Goal: Information Seeking & Learning: Learn about a topic

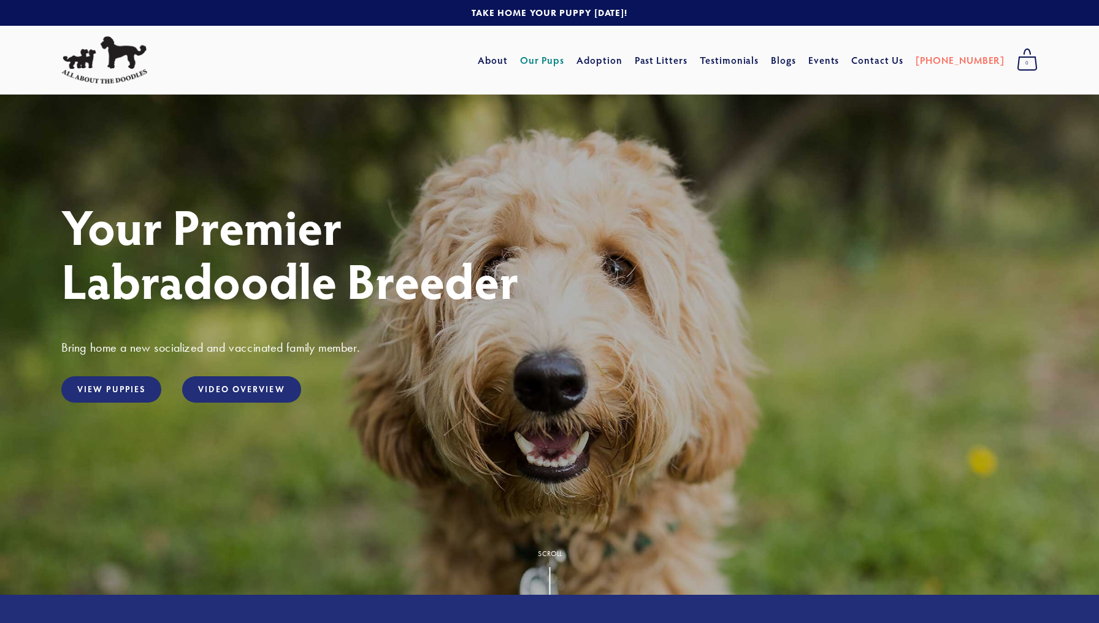
click at [565, 63] on link "Our Pups" at bounding box center [542, 60] width 45 height 22
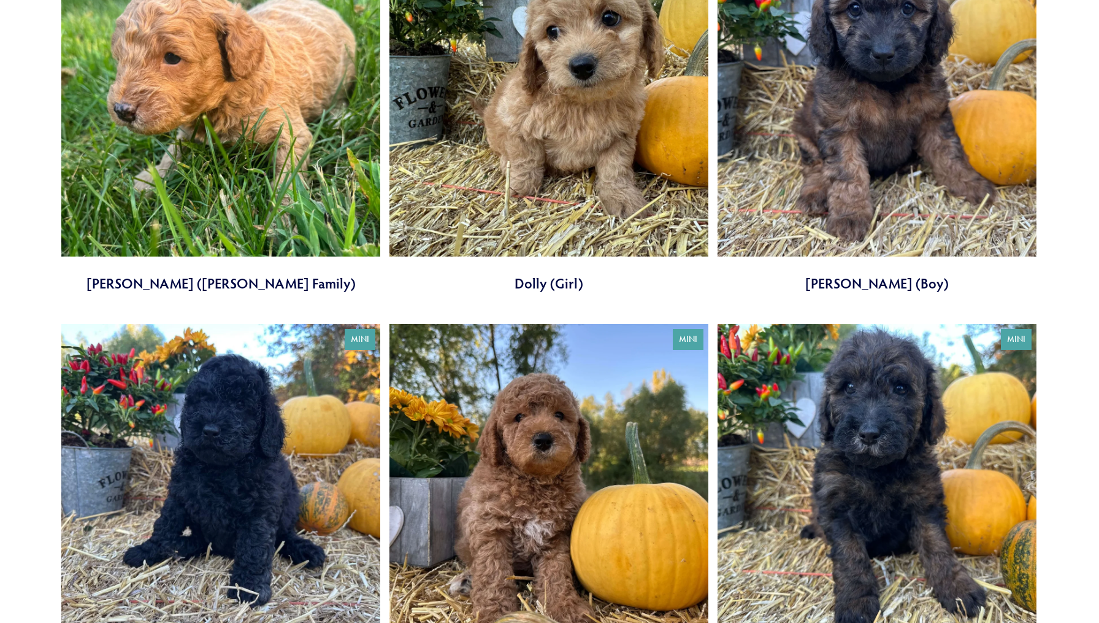
scroll to position [2417, 0]
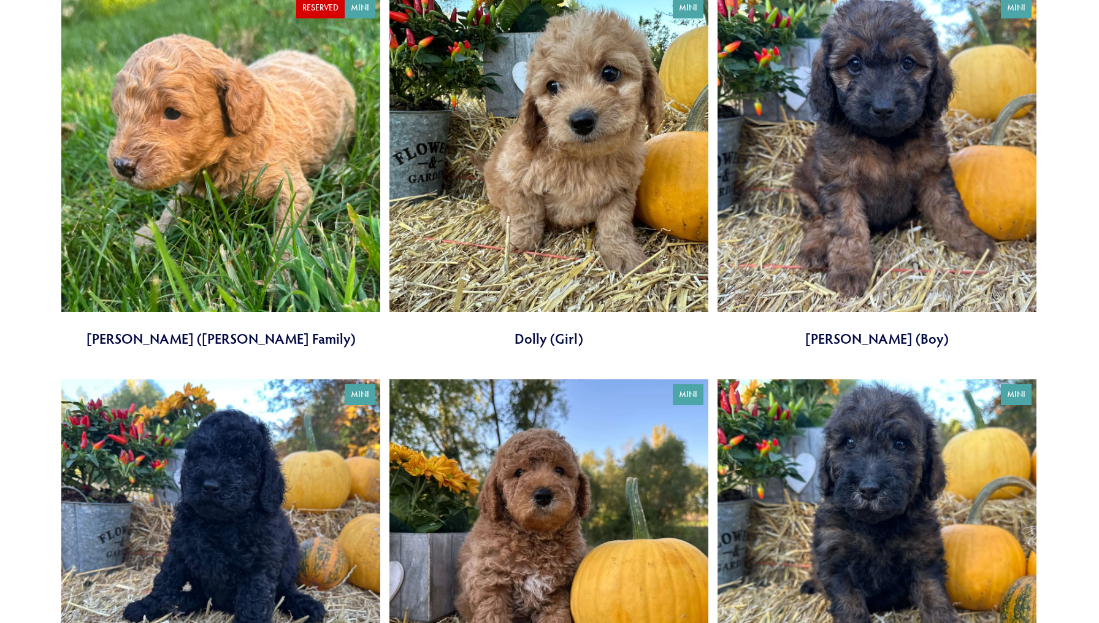
click at [883, 204] on link at bounding box center [877, 171] width 319 height 356
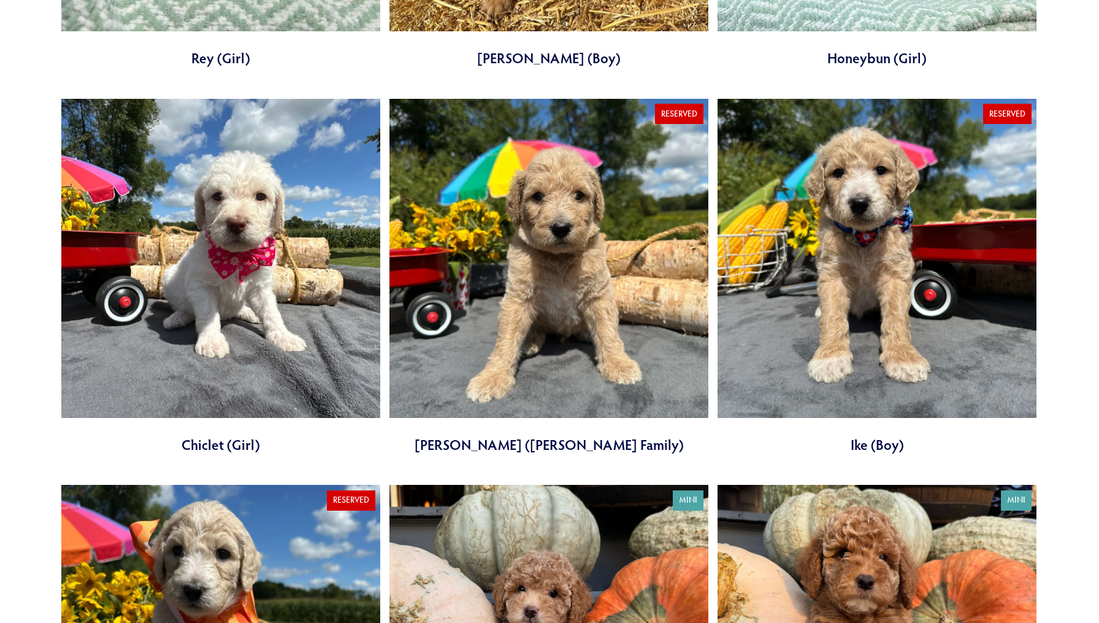
scroll to position [1070, 0]
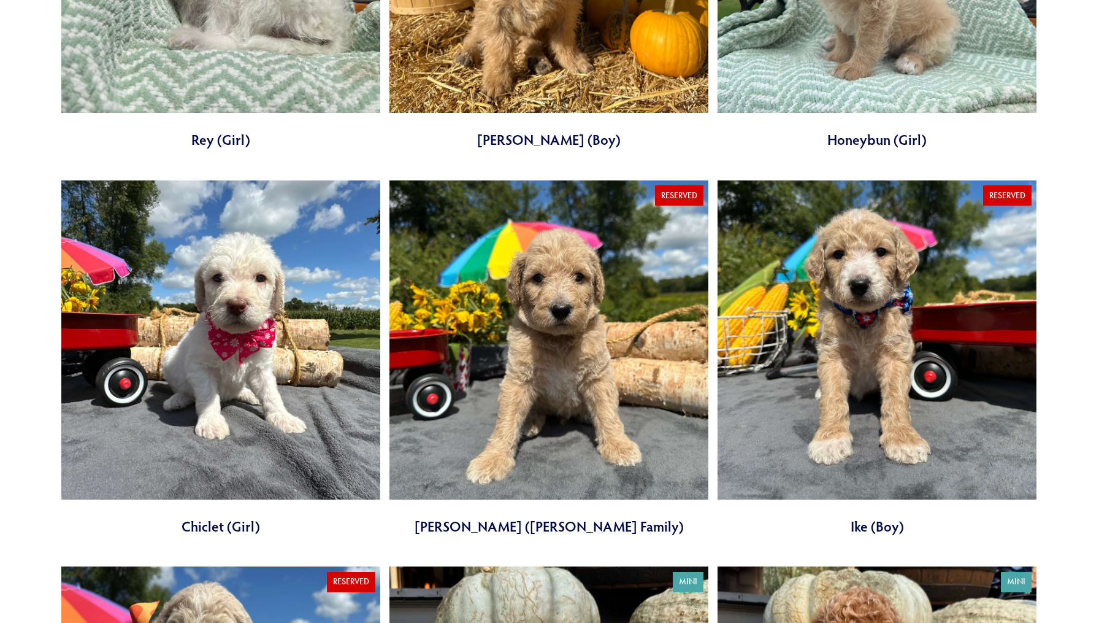
click at [631, 271] on link at bounding box center [549, 358] width 319 height 356
click at [258, 338] on link at bounding box center [220, 358] width 319 height 356
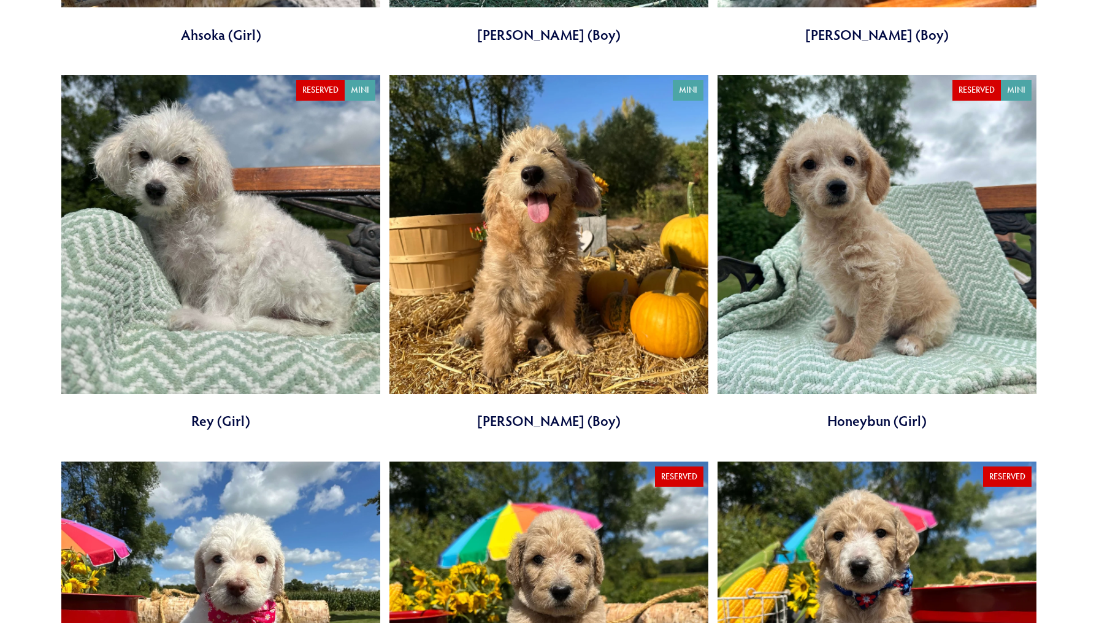
scroll to position [788, 0]
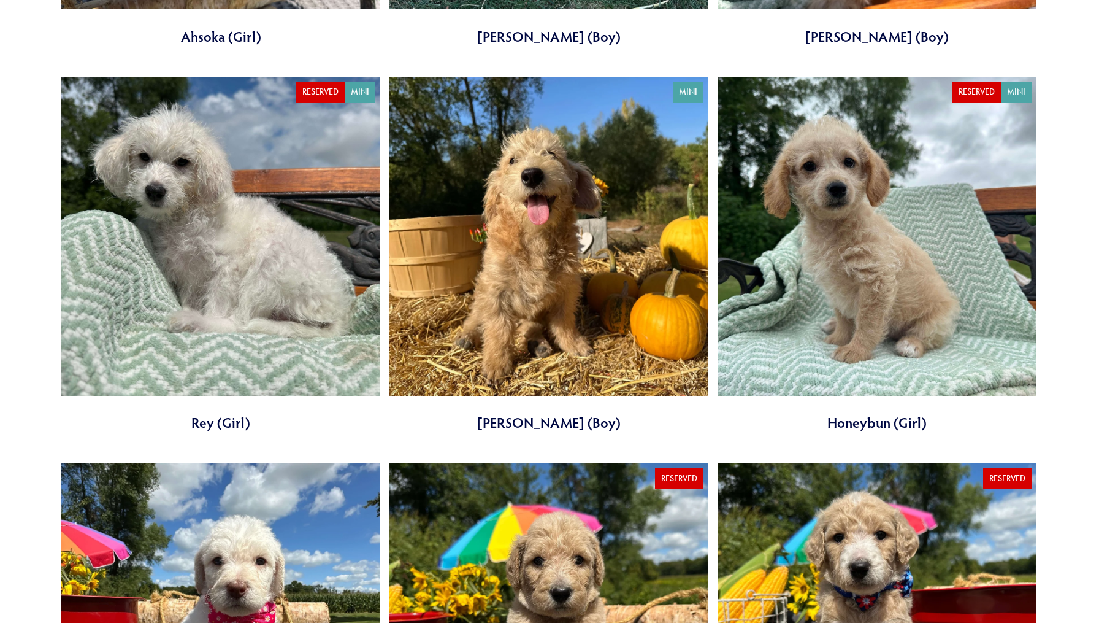
click at [668, 213] on link at bounding box center [549, 255] width 319 height 356
click at [286, 193] on link at bounding box center [220, 255] width 319 height 356
click at [820, 294] on link at bounding box center [877, 255] width 319 height 356
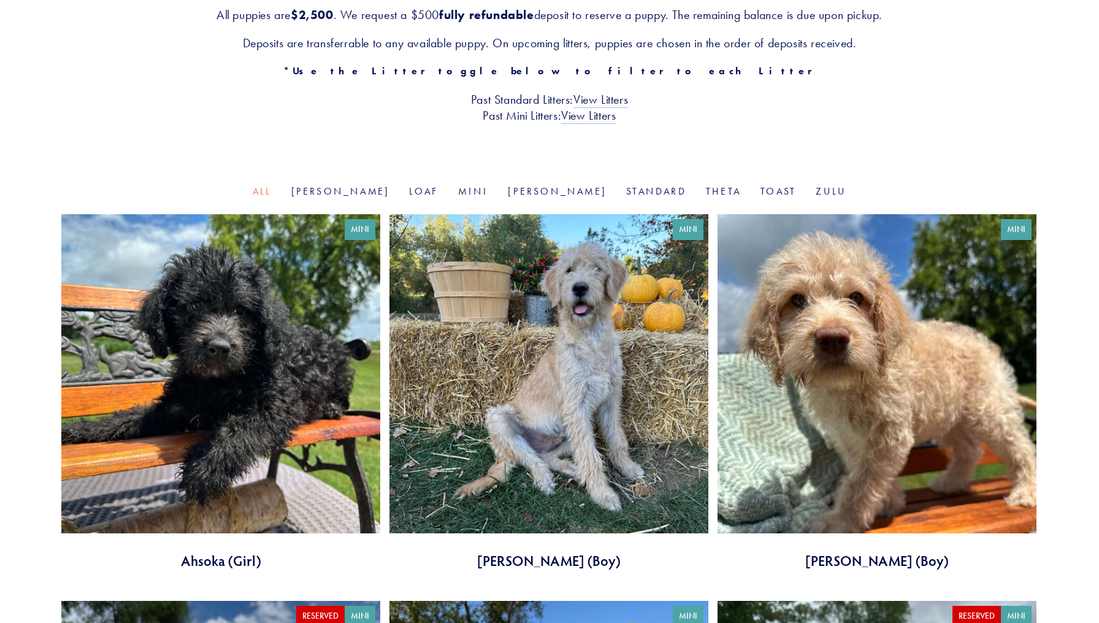
scroll to position [260, 0]
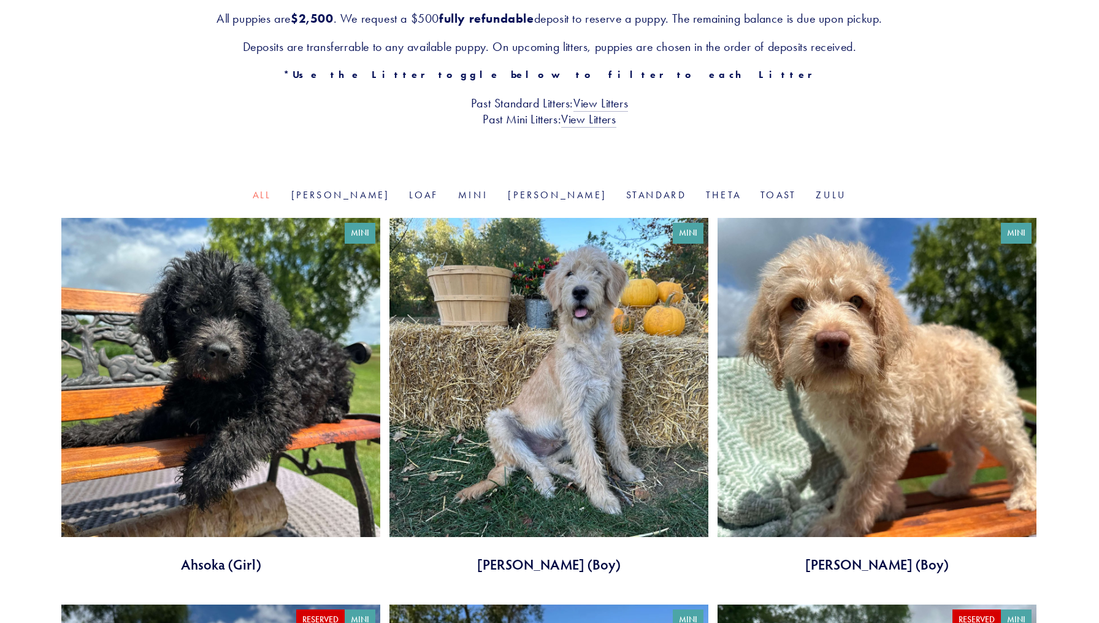
click at [925, 304] on link at bounding box center [877, 396] width 319 height 356
click at [604, 344] on link at bounding box center [549, 396] width 319 height 356
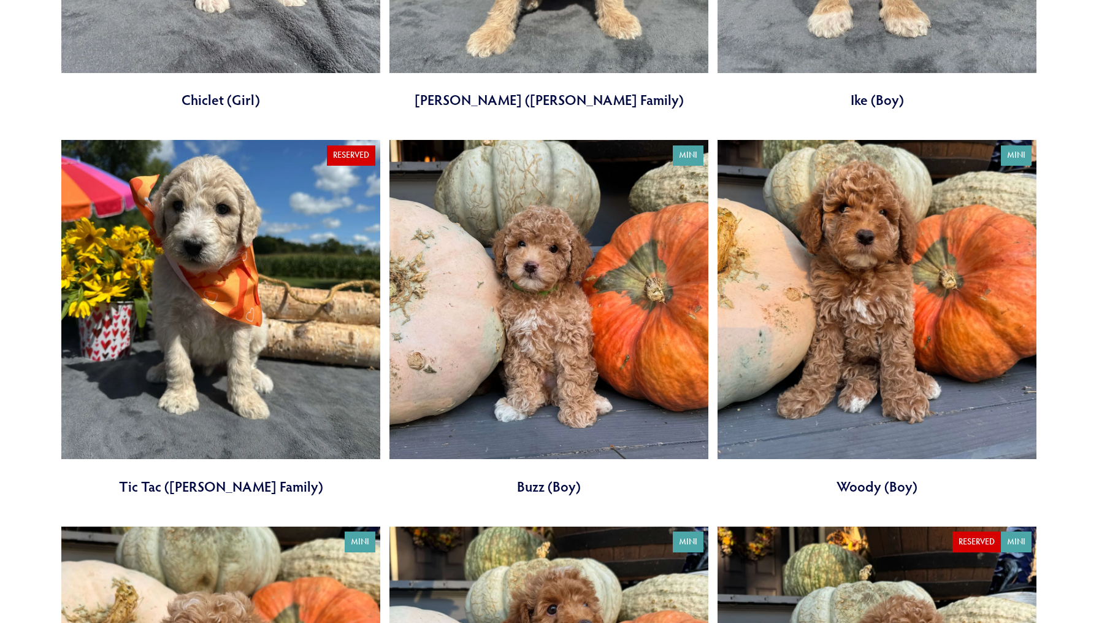
scroll to position [1632, 0]
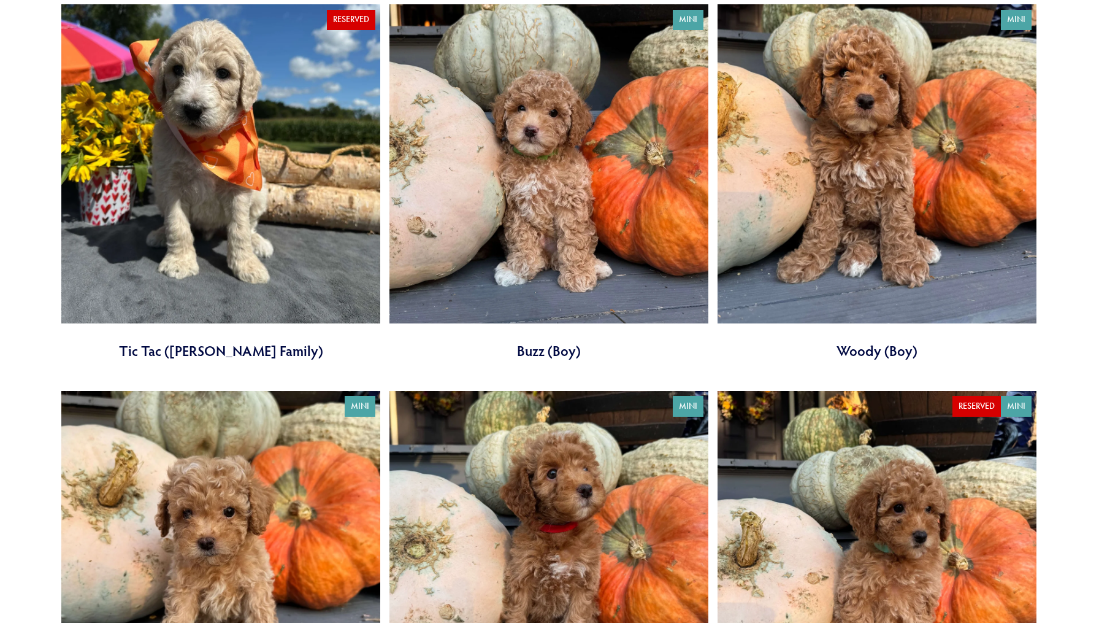
click at [837, 477] on link at bounding box center [877, 569] width 319 height 356
click at [647, 500] on link at bounding box center [549, 569] width 319 height 356
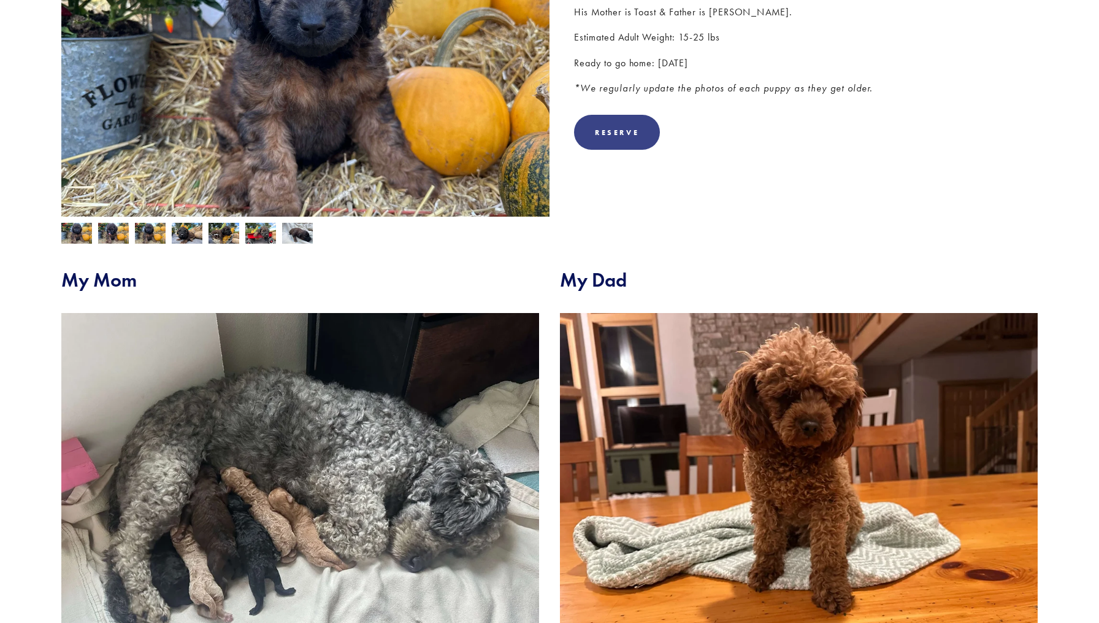
scroll to position [524, 0]
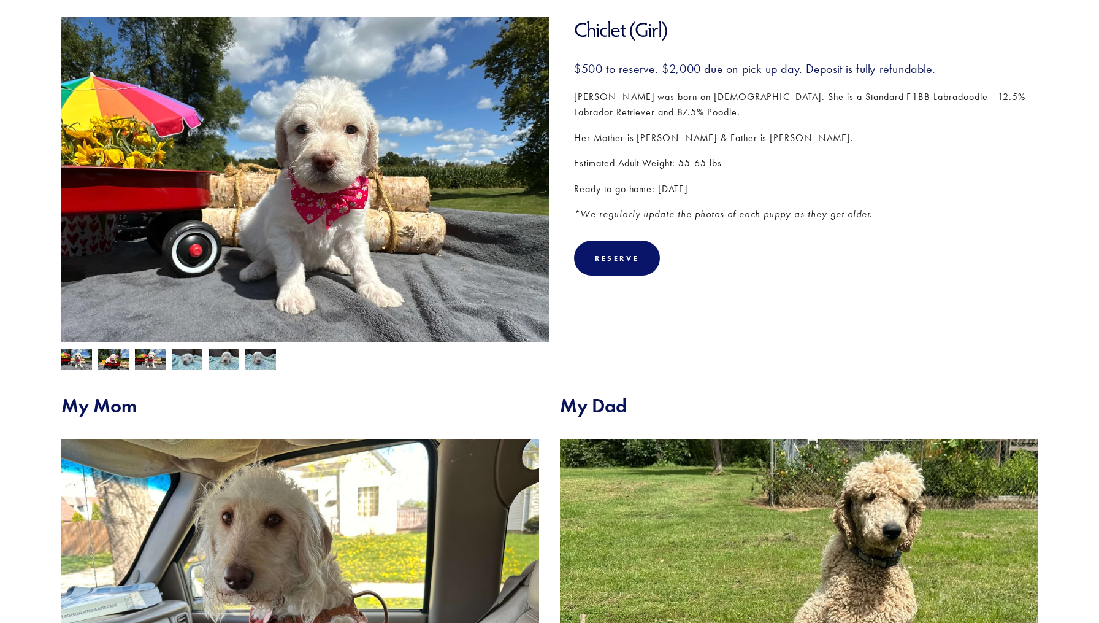
scroll to position [150, 0]
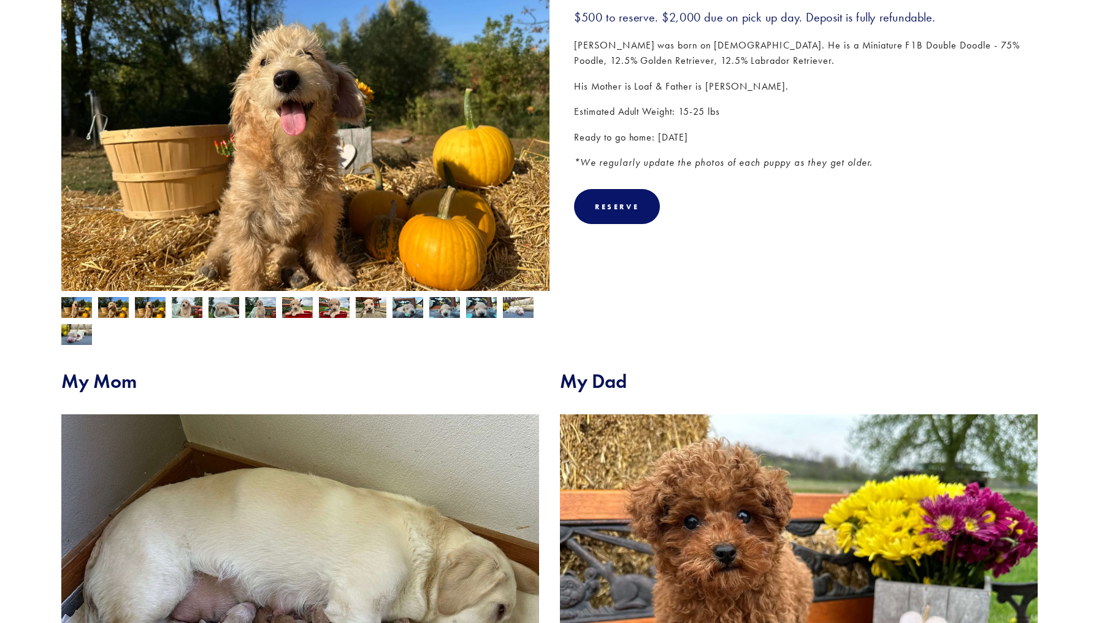
scroll to position [233, 0]
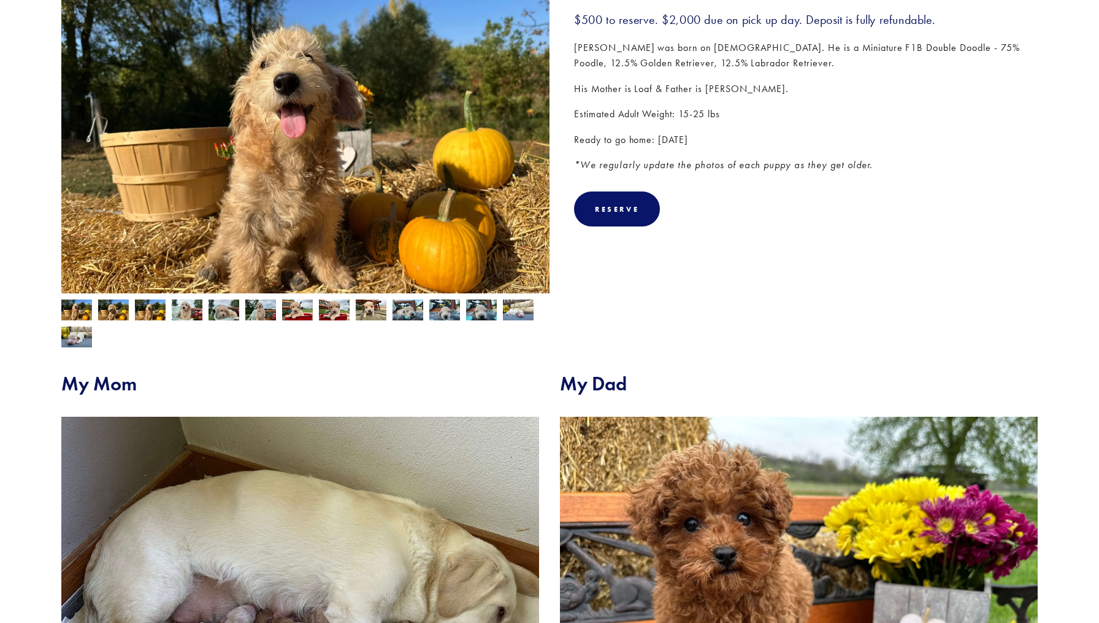
click at [115, 321] on div at bounding box center [302, 320] width 494 height 54
click at [113, 315] on img at bounding box center [113, 310] width 31 height 23
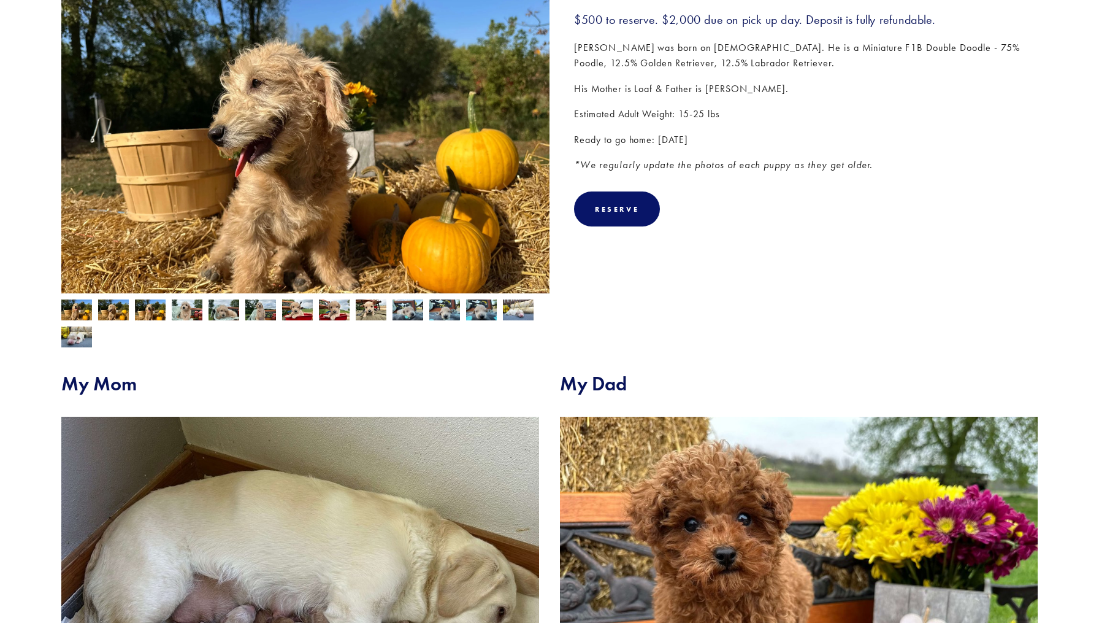
click at [139, 313] on img at bounding box center [150, 310] width 31 height 23
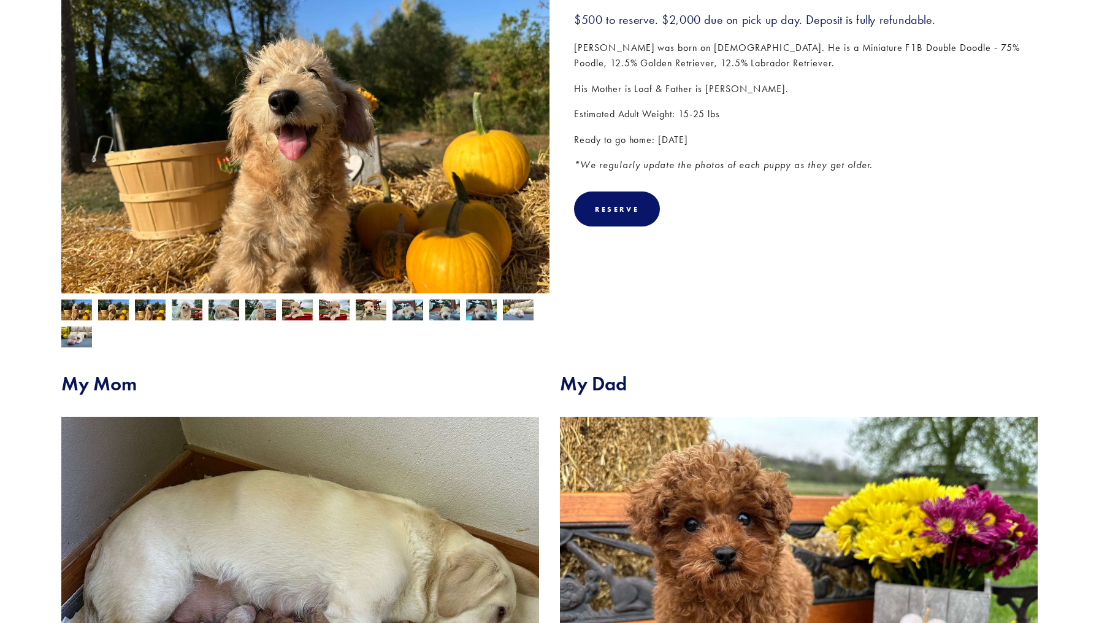
click at [191, 307] on img at bounding box center [187, 310] width 31 height 23
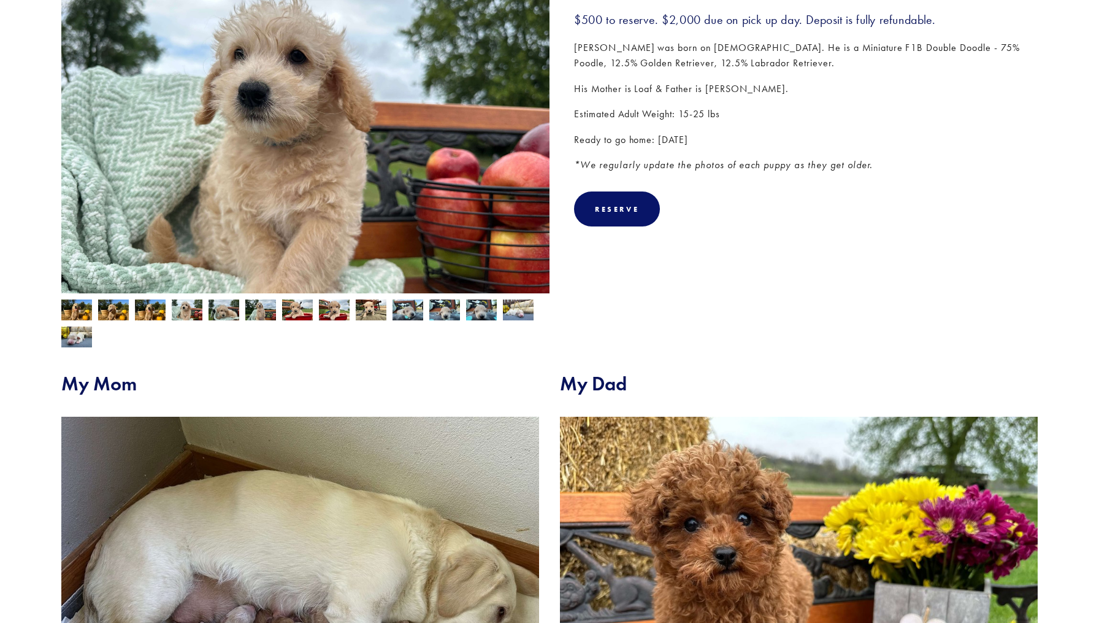
click at [228, 314] on img at bounding box center [224, 310] width 31 height 23
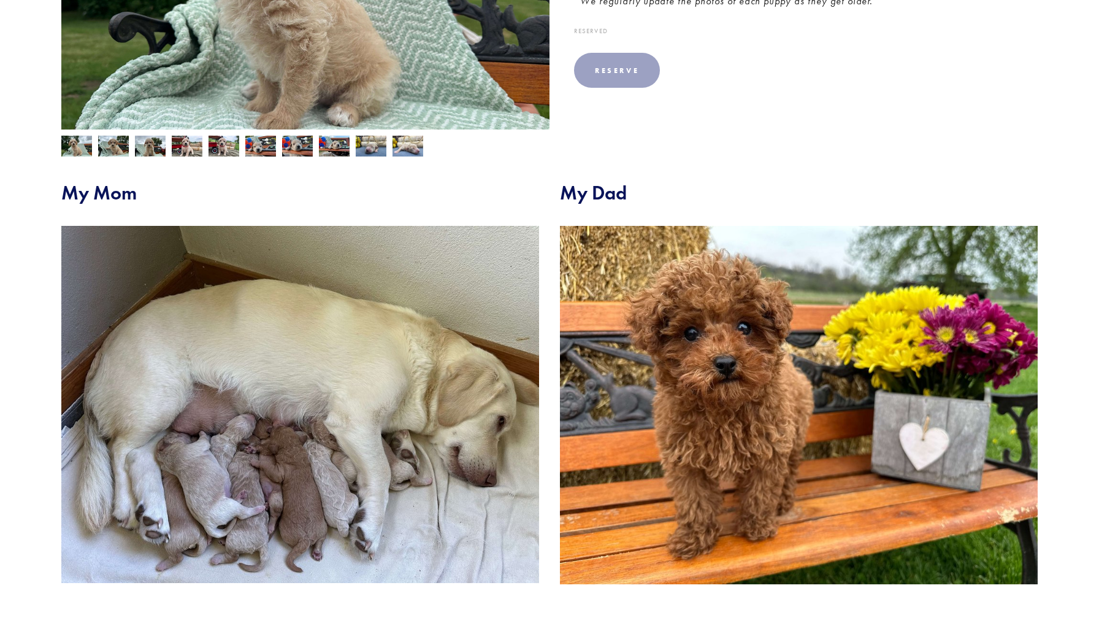
scroll to position [521, 0]
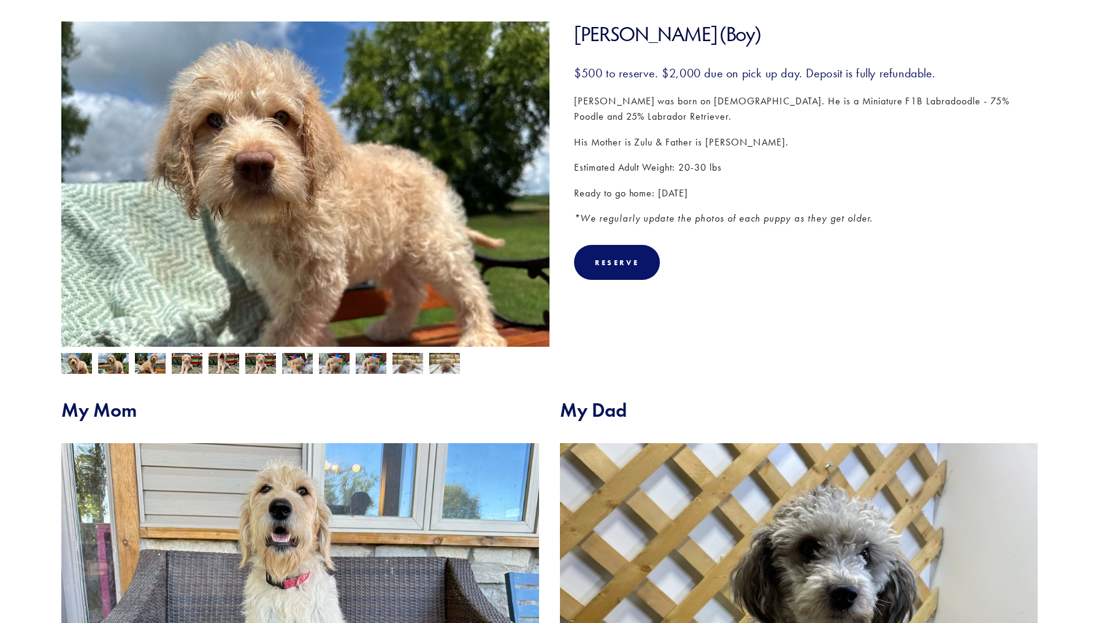
scroll to position [180, 0]
click at [132, 363] on div at bounding box center [302, 360] width 494 height 27
click at [158, 364] on img at bounding box center [150, 364] width 31 height 23
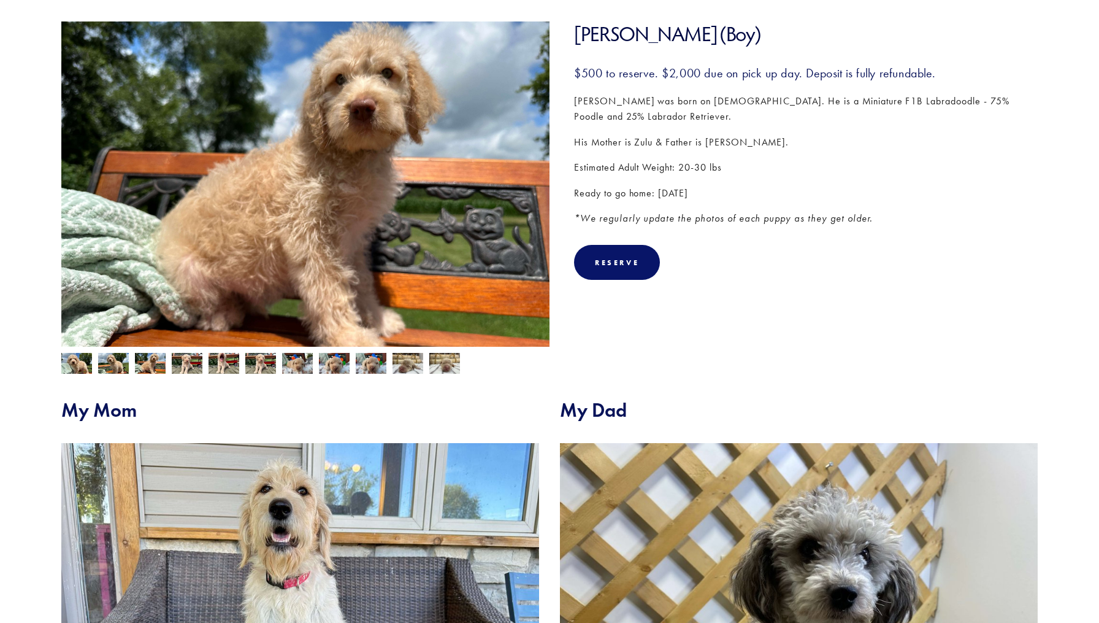
click at [171, 366] on div at bounding box center [302, 360] width 494 height 27
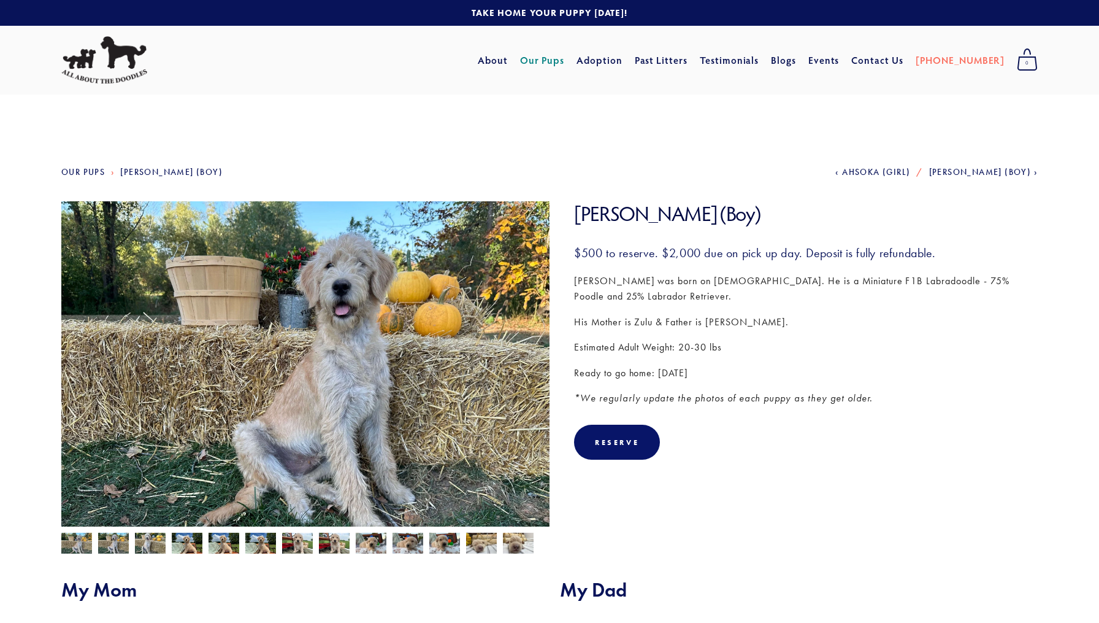
click at [513, 549] on img at bounding box center [518, 543] width 31 height 23
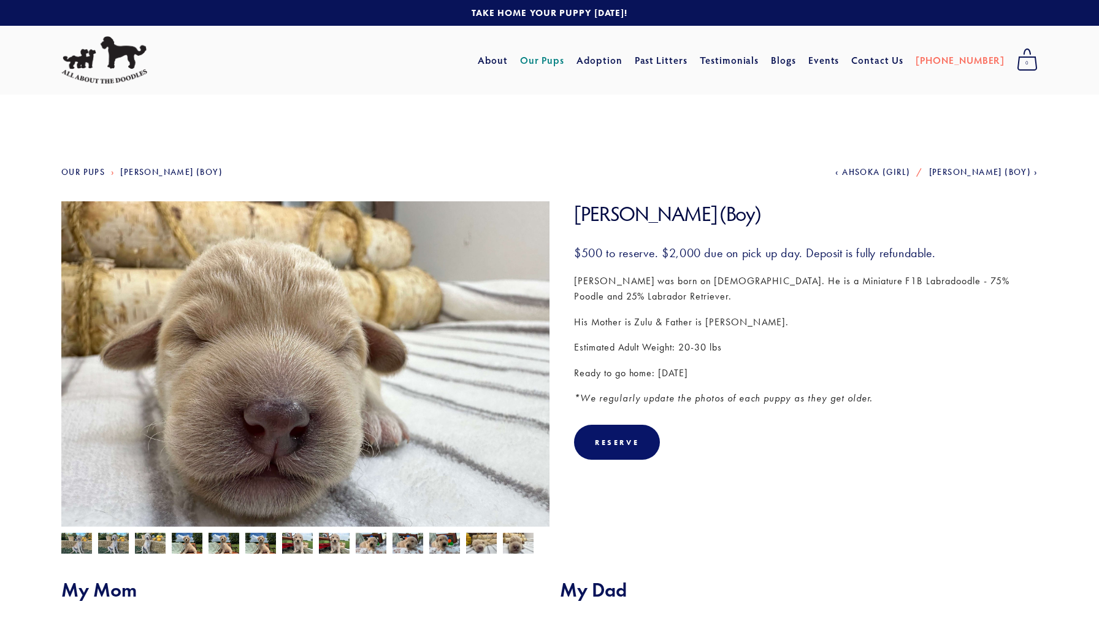
click at [477, 550] on img at bounding box center [481, 543] width 31 height 23
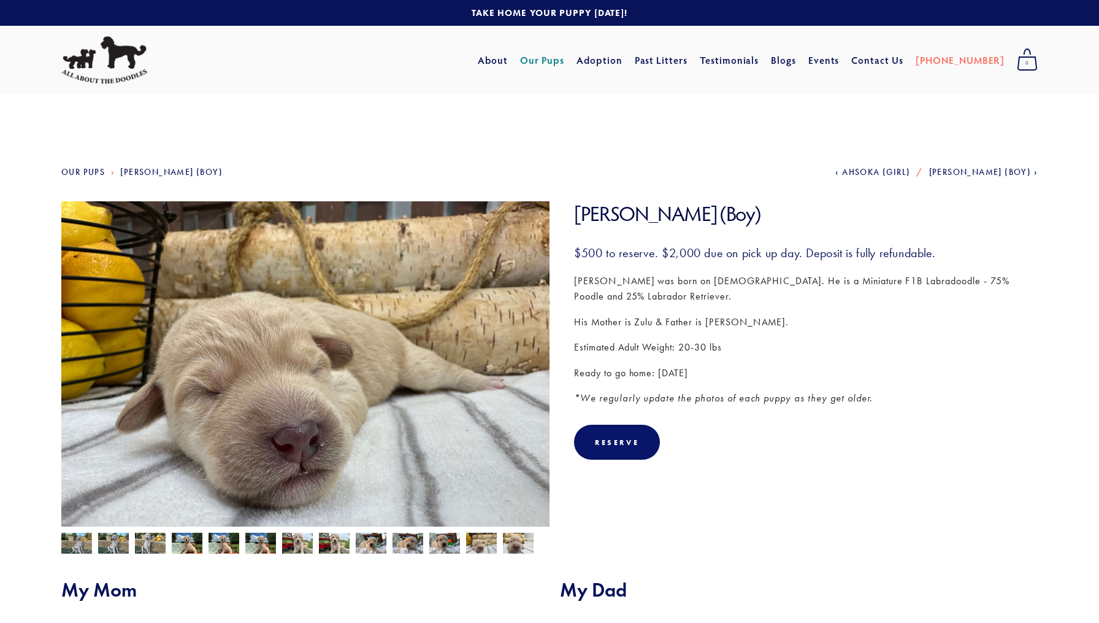
click at [437, 548] on img at bounding box center [444, 543] width 31 height 23
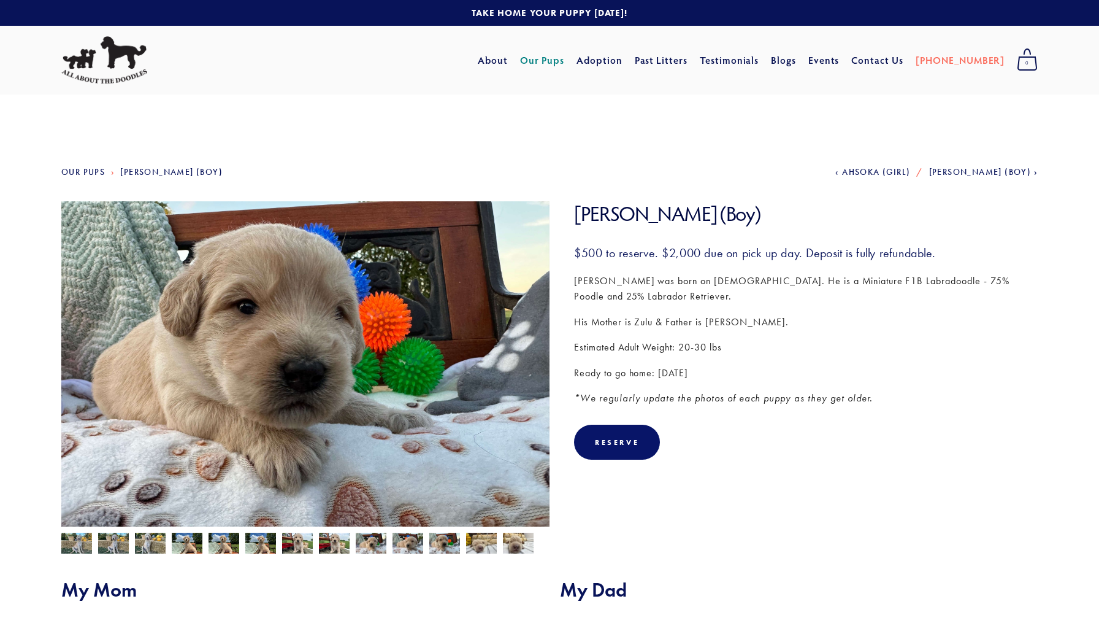
click at [409, 547] on img at bounding box center [408, 543] width 31 height 23
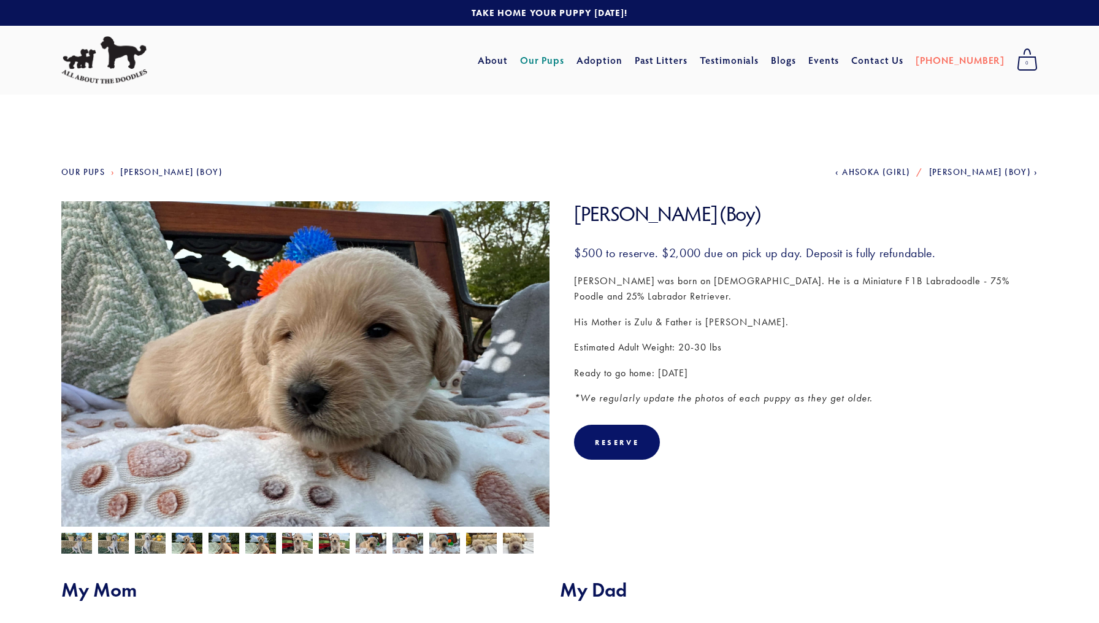
click at [365, 546] on img at bounding box center [371, 543] width 31 height 23
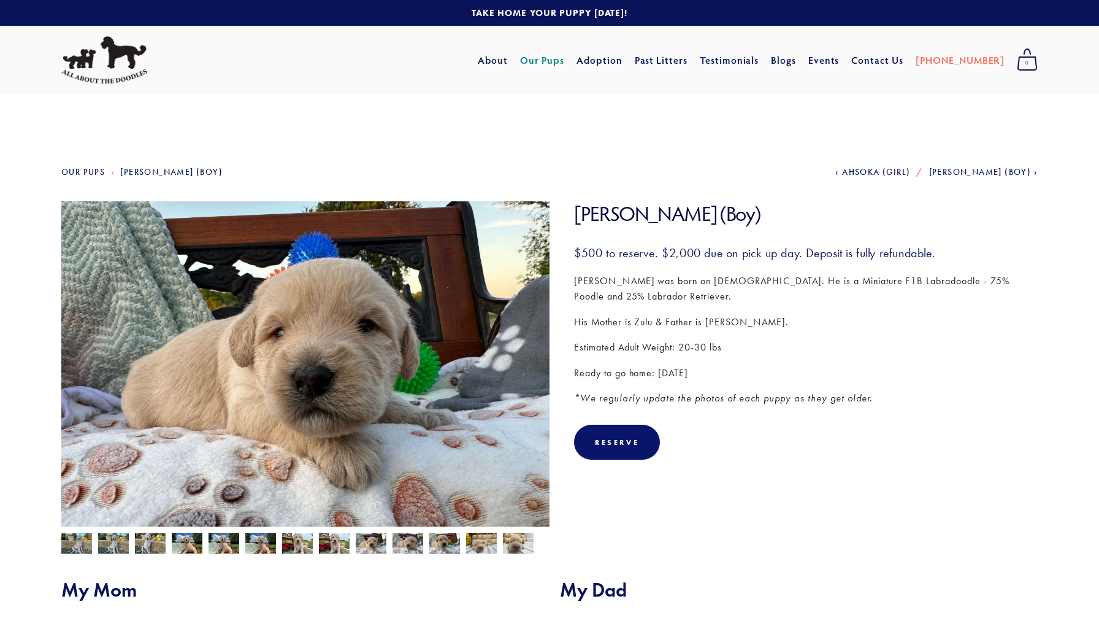
click at [329, 543] on img at bounding box center [334, 543] width 31 height 23
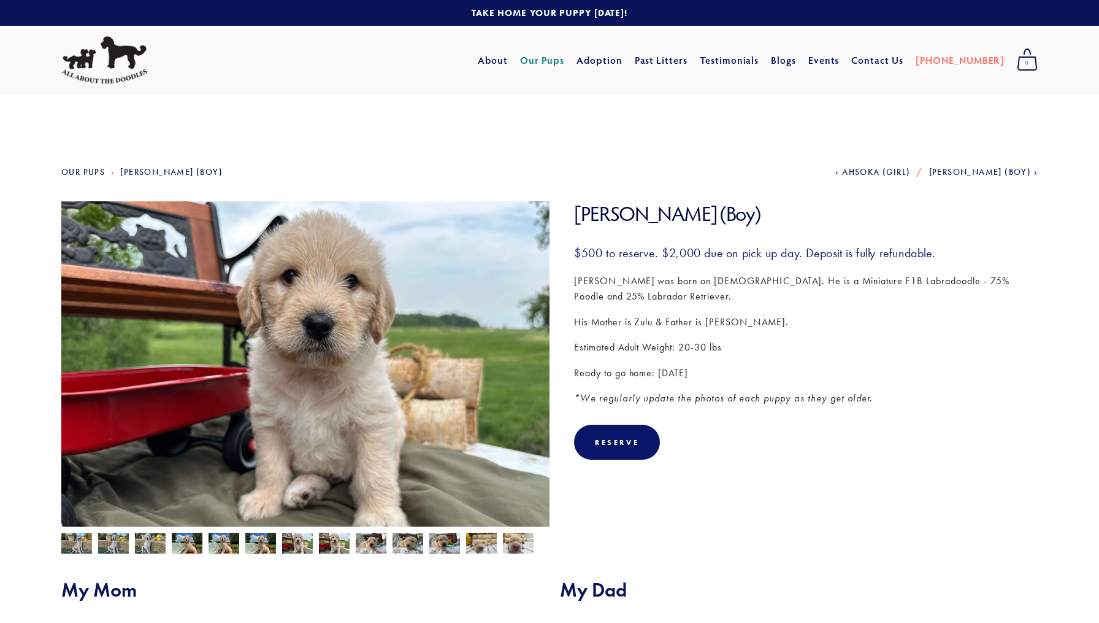
click at [298, 547] on img at bounding box center [297, 543] width 31 height 23
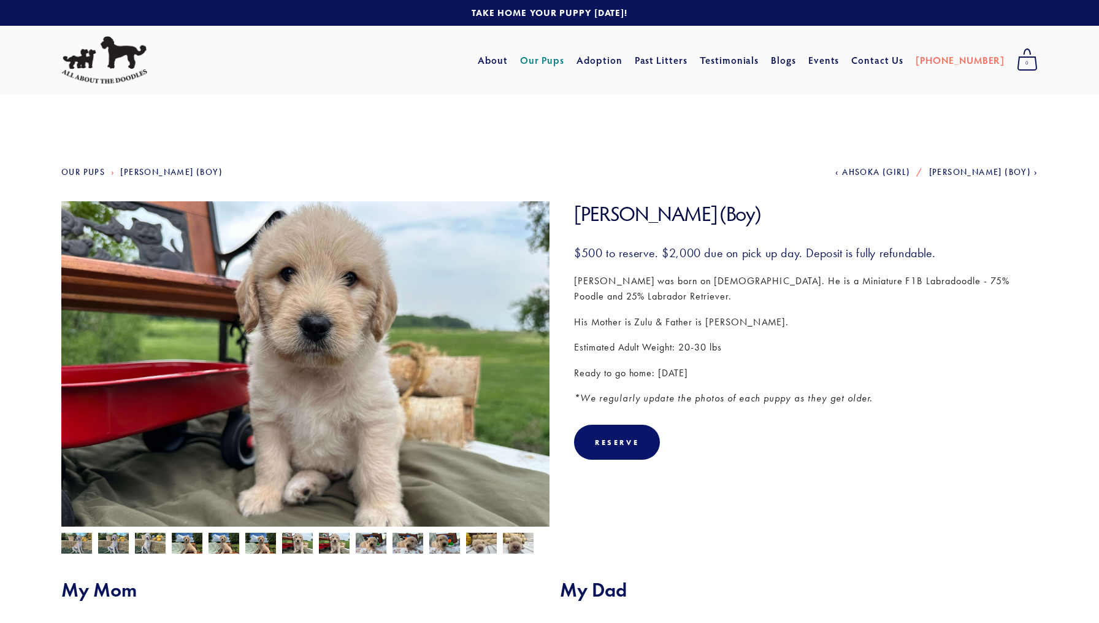
click at [266, 547] on img at bounding box center [260, 543] width 31 height 23
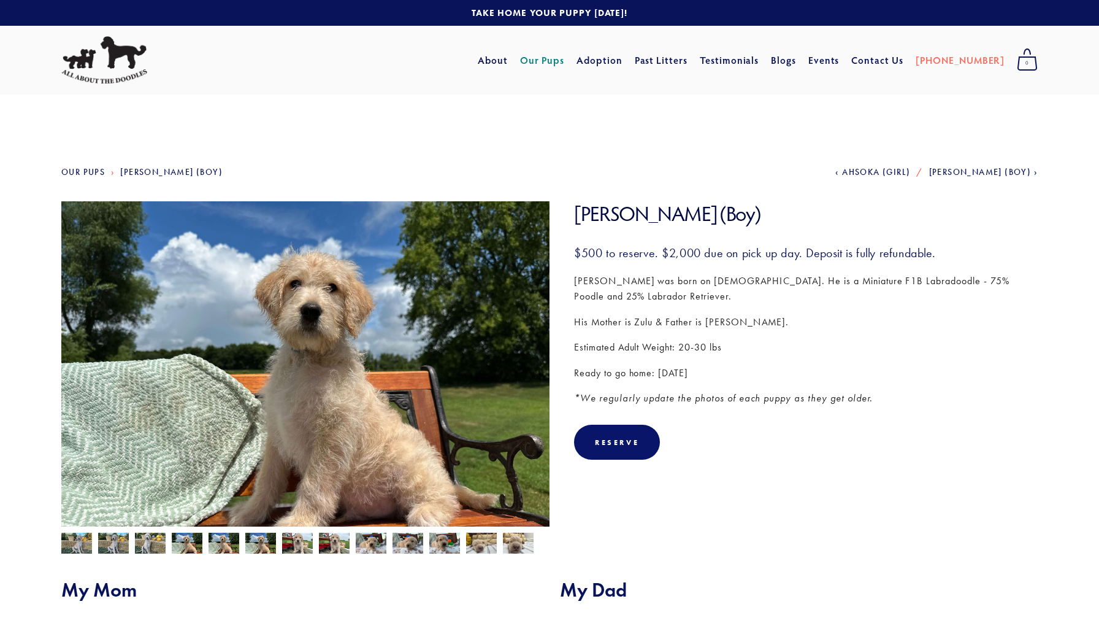
click at [250, 543] on img at bounding box center [260, 543] width 31 height 23
click at [232, 542] on img at bounding box center [224, 543] width 31 height 23
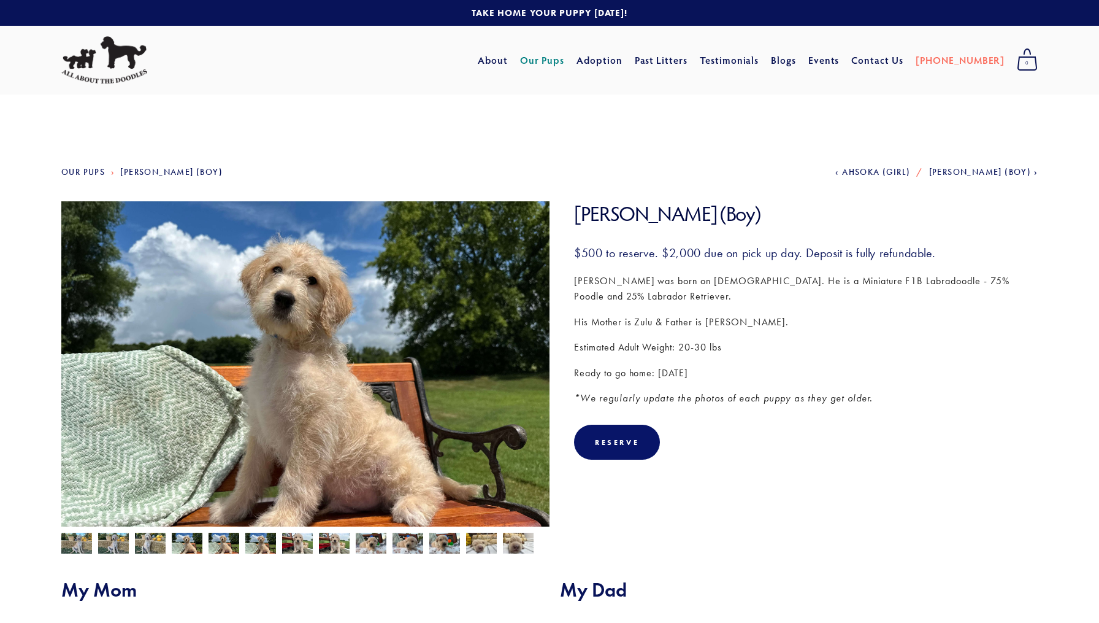
click at [191, 539] on img at bounding box center [187, 543] width 31 height 23
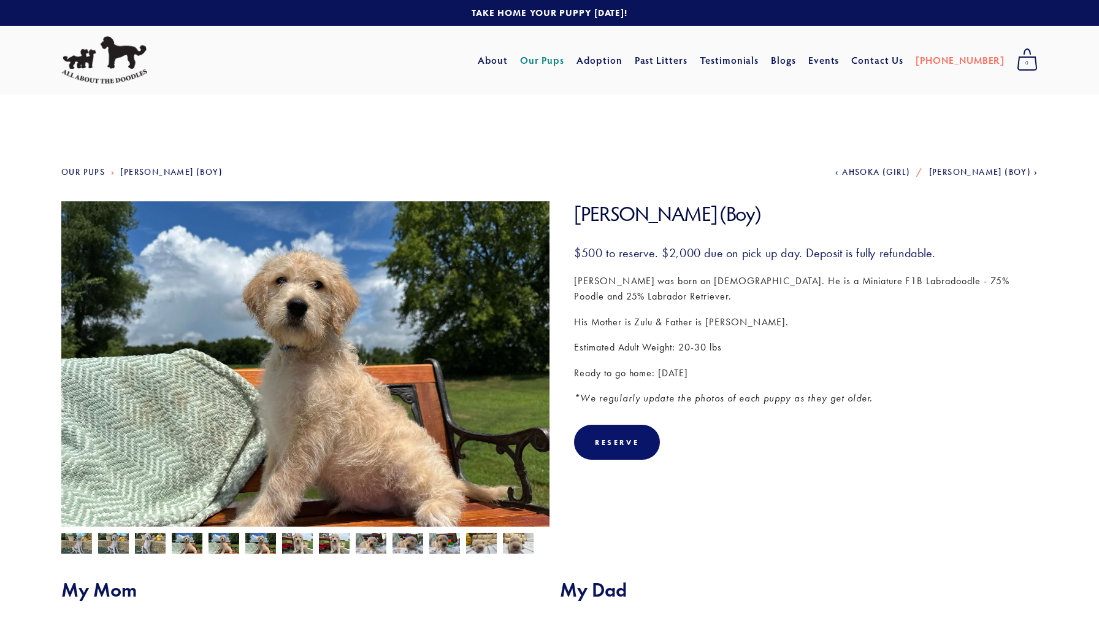
click at [166, 532] on div at bounding box center [302, 539] width 494 height 27
click at [164, 533] on img at bounding box center [150, 543] width 31 height 23
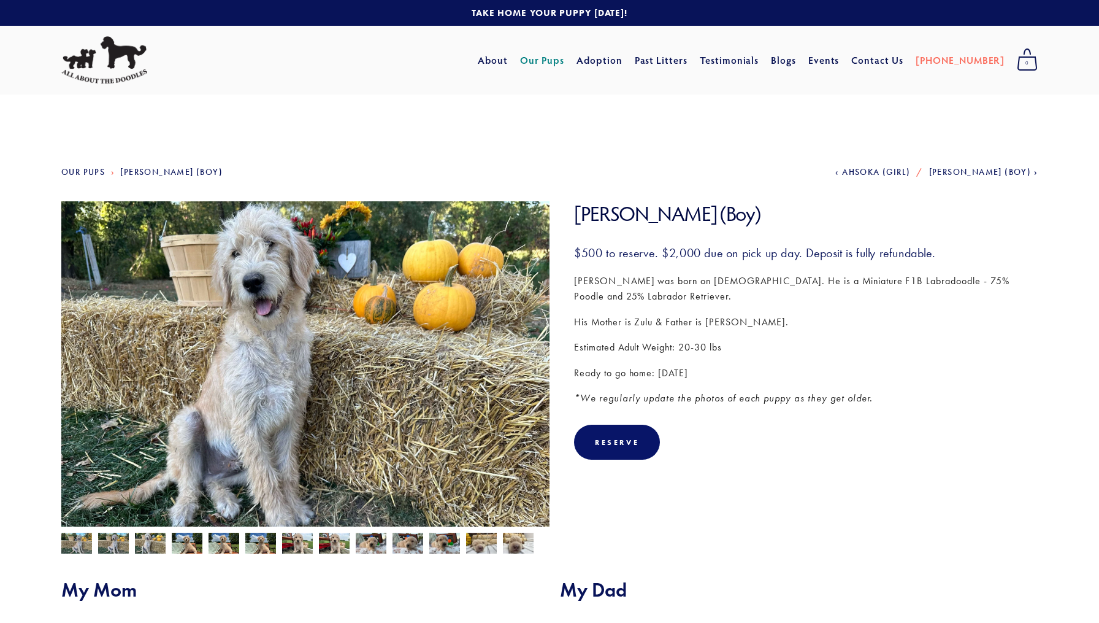
click at [134, 540] on div at bounding box center [302, 539] width 494 height 27
click at [117, 548] on img at bounding box center [113, 543] width 31 height 23
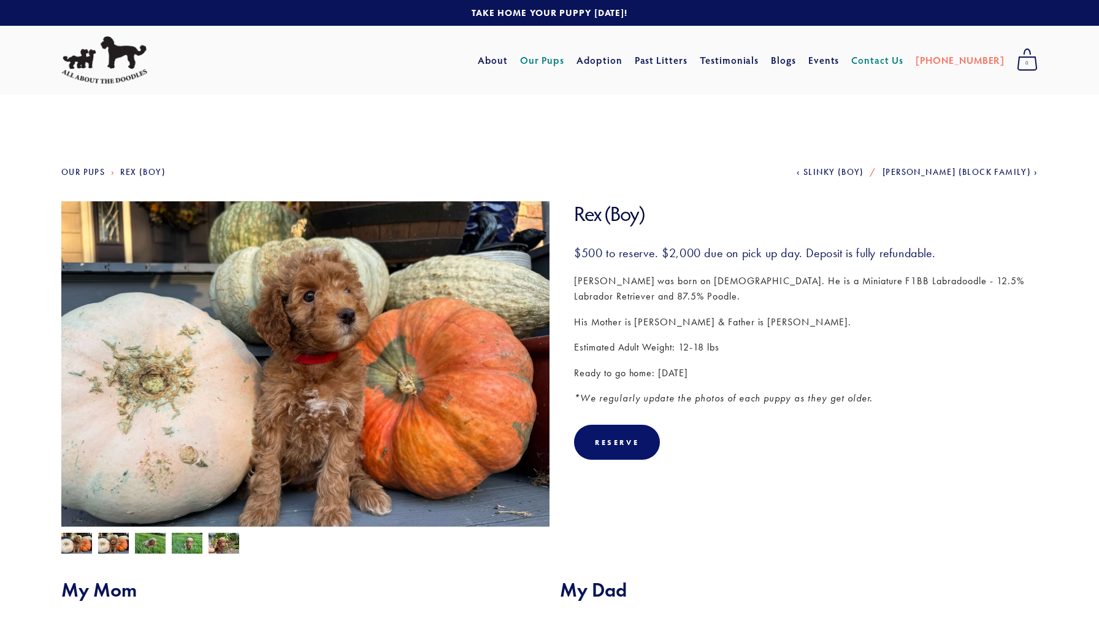
click at [904, 58] on link "Contact Us" at bounding box center [877, 60] width 52 height 22
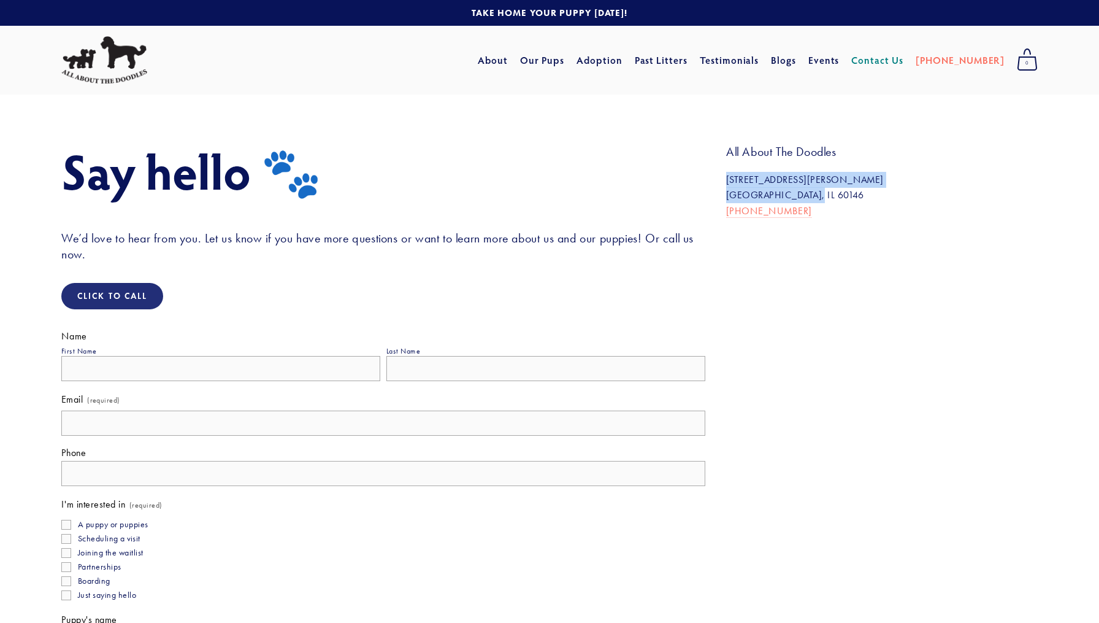
drag, startPoint x: 725, startPoint y: 175, endPoint x: 804, endPoint y: 191, distance: 80.1
click at [804, 191] on div "All About The Doodles [STREET_ADDRESS][PERSON_NAME][PERSON_NAME] 815-501-3900" at bounding box center [882, 187] width 332 height 86
copy p "[STREET_ADDRESS][PERSON_NAME][PERSON_NAME]"
